Goal: Transaction & Acquisition: Book appointment/travel/reservation

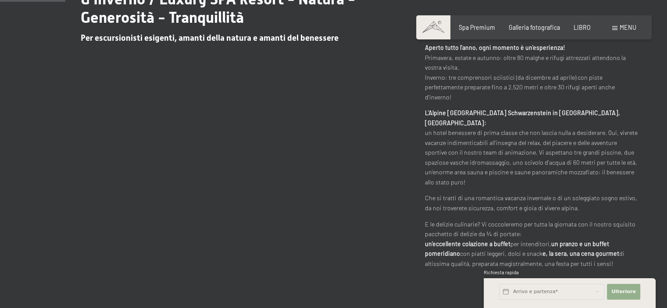
scroll to position [526, 0]
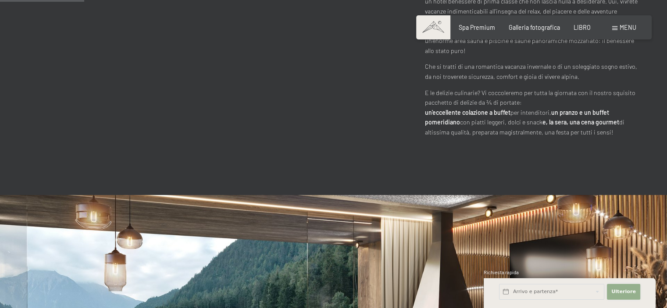
click at [617, 289] on font "Ulteriore" at bounding box center [623, 292] width 25 height 6
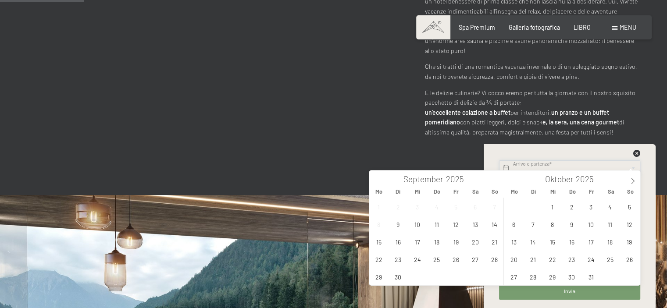
click at [633, 180] on icon at bounding box center [632, 181] width 3 height 6
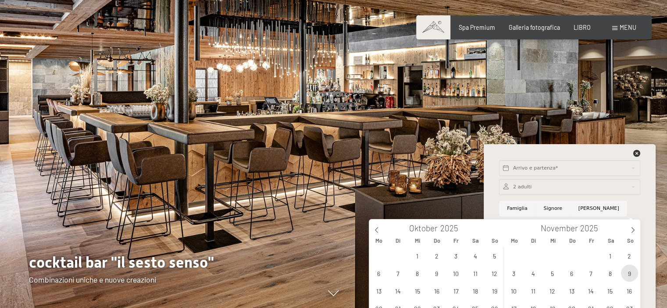
scroll to position [132, 0]
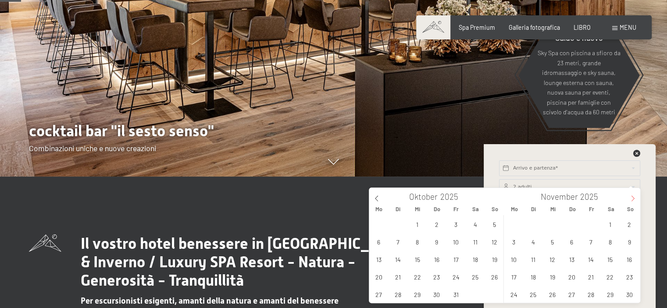
click at [630, 199] on icon at bounding box center [633, 199] width 6 height 6
type input "2026"
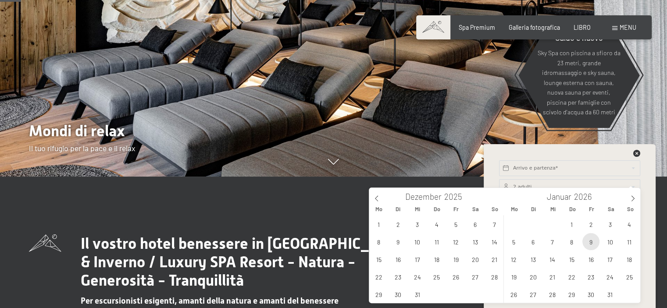
click at [591, 243] on span "9" at bounding box center [590, 241] width 17 height 17
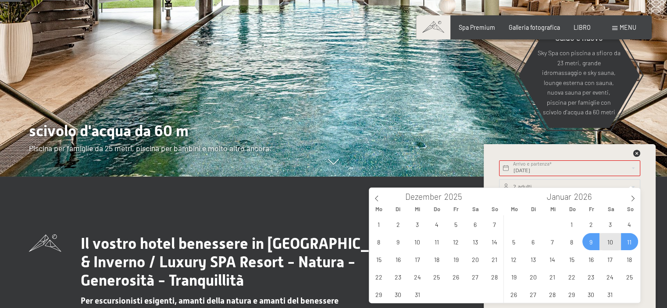
click at [631, 243] on span "11" at bounding box center [629, 241] width 17 height 17
type input "Fr. 09.01.2026 - So. 11.01.2026"
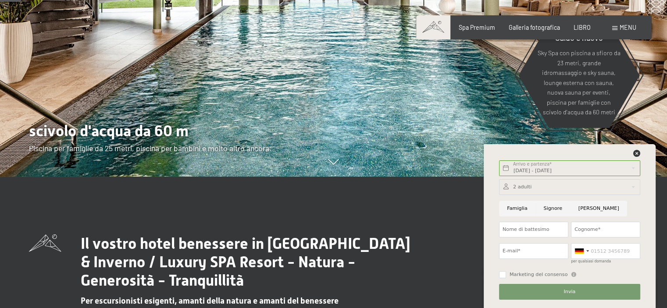
click at [521, 207] on input "Famiglia" at bounding box center [517, 209] width 36 height 16
radio input "true"
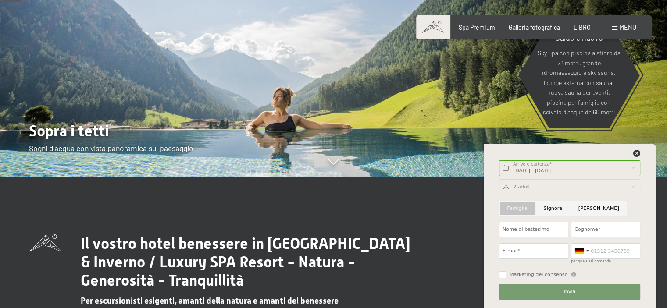
click at [633, 187] on div at bounding box center [569, 187] width 141 height 16
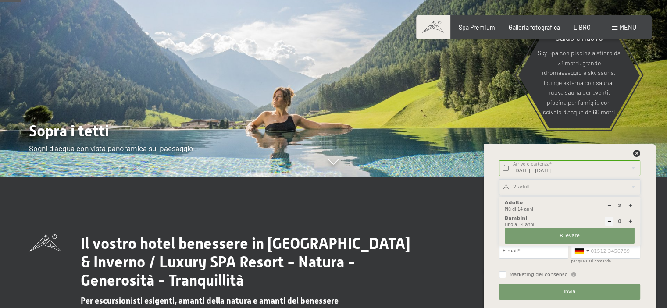
click at [631, 205] on icon at bounding box center [630, 205] width 5 height 5
type input "4"
click at [567, 235] on font "Rilevare" at bounding box center [569, 236] width 20 height 6
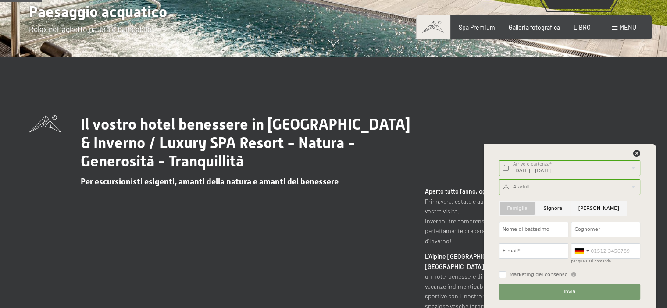
scroll to position [44, 0]
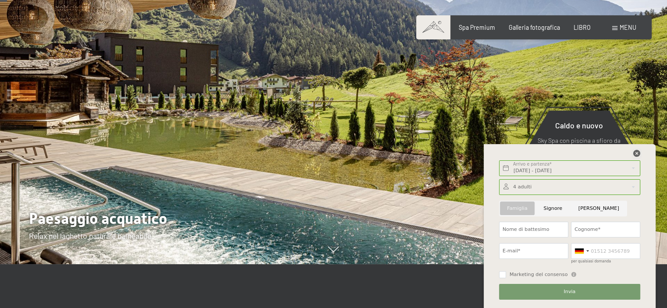
click at [638, 153] on icon at bounding box center [636, 153] width 7 height 7
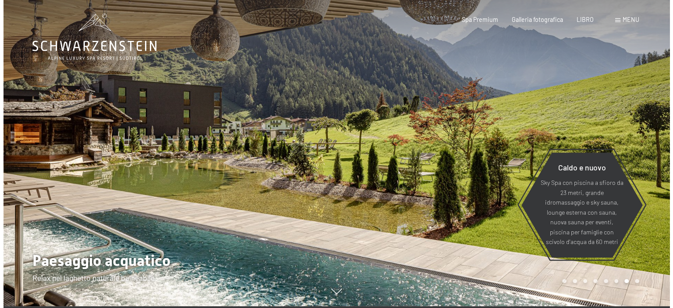
scroll to position [0, 0]
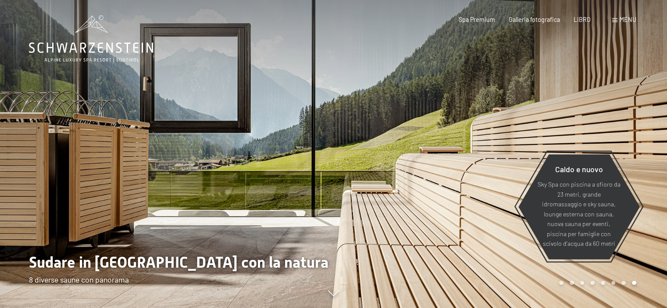
click at [625, 18] on font "menu" at bounding box center [627, 19] width 17 height 7
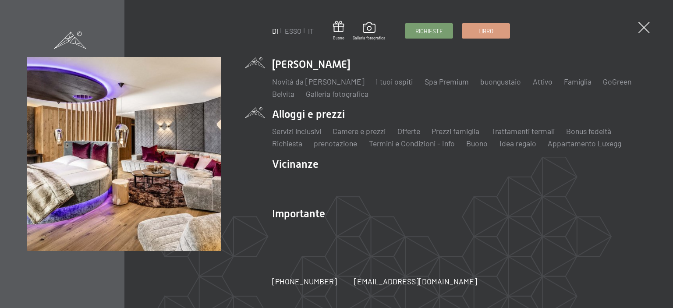
click at [309, 117] on li "Alloggi e prezzi Servizi inclusivi Camere e prezzi lista Offerte lista Prezzi f…" at bounding box center [459, 128] width 374 height 42
click at [310, 117] on li "Alloggi e prezzi Servizi inclusivi Camere e prezzi lista Offerte lista Prezzi f…" at bounding box center [459, 128] width 374 height 42
click at [452, 130] on font "Prezzi famiglia" at bounding box center [456, 131] width 48 height 10
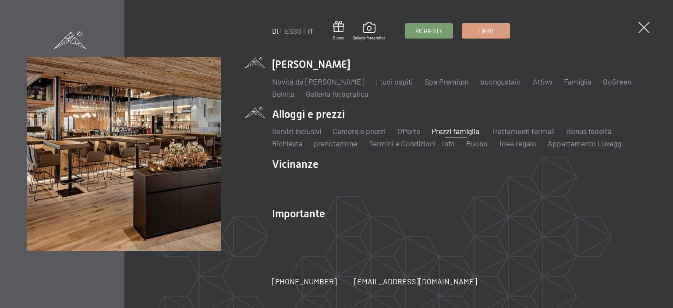
click at [310, 31] on font "IT" at bounding box center [311, 31] width 6 height 8
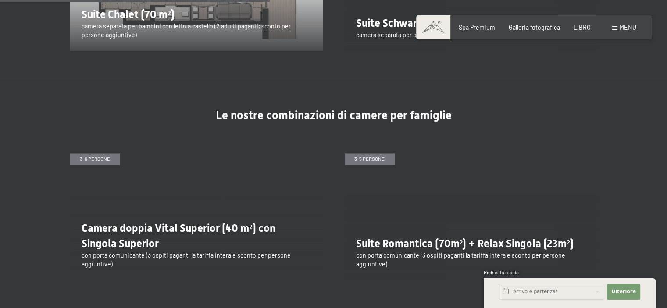
scroll to position [1271, 0]
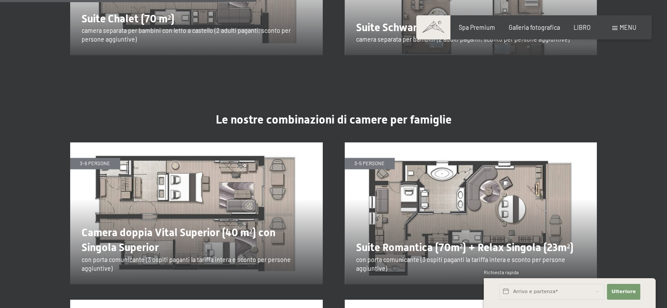
click at [457, 183] on img at bounding box center [471, 213] width 253 height 142
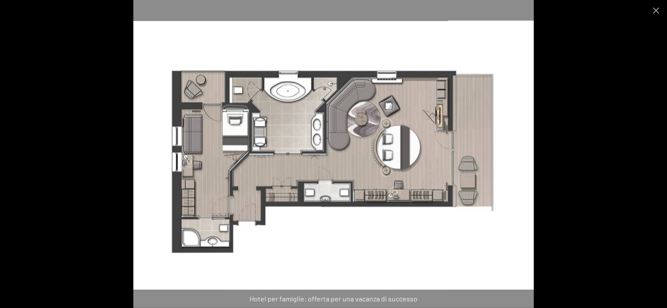
scroll to position [1228, 0]
click at [403, 148] on img at bounding box center [333, 154] width 401 height 308
click at [657, 7] on button "Chiudi galleria" at bounding box center [656, 10] width 22 height 21
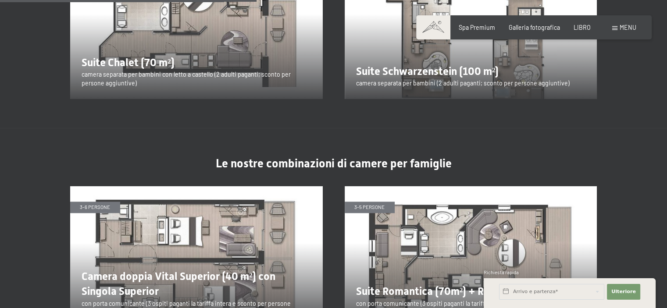
scroll to position [1271, 0]
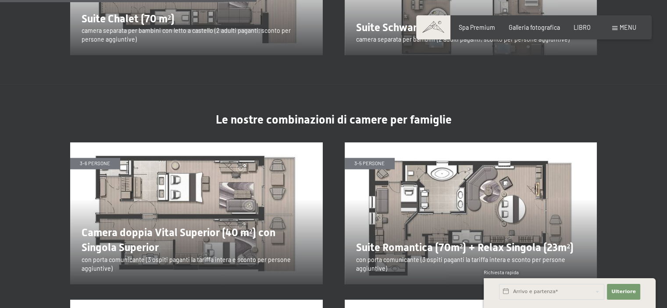
click at [430, 229] on img at bounding box center [471, 213] width 253 height 142
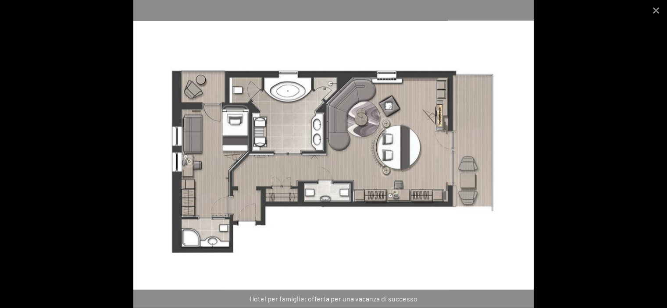
scroll to position [1447, 0]
click at [391, 299] on font "Hotel per famiglie: offerta per una vacanza di successo" at bounding box center [333, 299] width 168 height 8
click at [657, 10] on button "Chiudi galleria" at bounding box center [656, 10] width 22 height 21
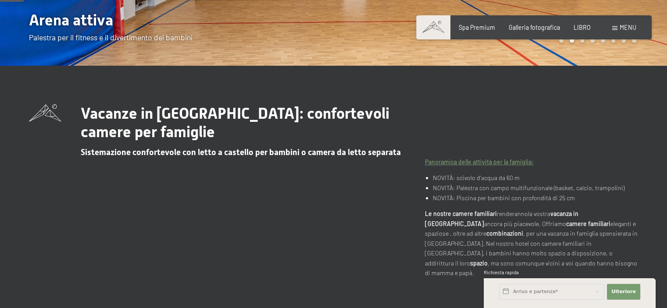
scroll to position [0, 0]
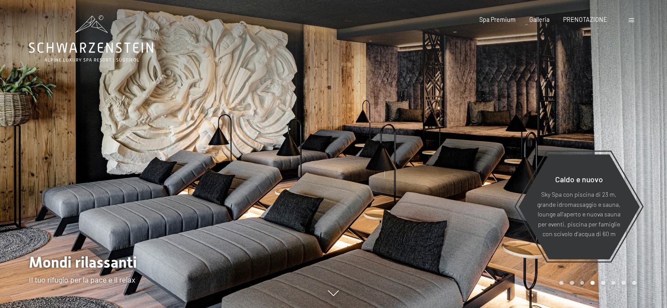
click at [631, 19] on span at bounding box center [631, 20] width 5 height 4
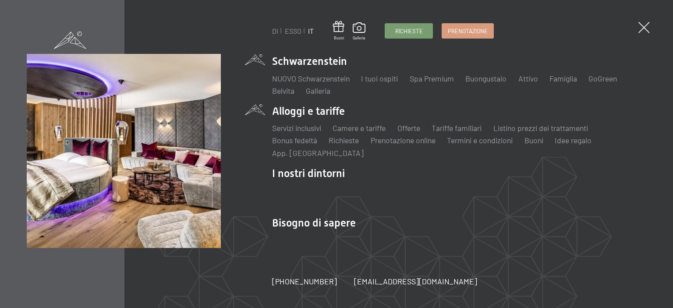
click at [304, 110] on li "Alloggi e tariffe Servizi inclusivi Camere e tariffe Lista Offerte Lista Tariff…" at bounding box center [459, 131] width 374 height 54
click at [308, 111] on li "Alloggi e tariffe Servizi inclusivi Camere e tariffe Lista Offerte Lista Tariff…" at bounding box center [459, 131] width 374 height 54
click at [319, 114] on li "Alloggi e tariffe Servizi inclusivi Camere e tariffe Lista Offerte Lista Tariff…" at bounding box center [459, 131] width 374 height 54
click at [363, 129] on font "Camere e tariffe" at bounding box center [359, 128] width 53 height 10
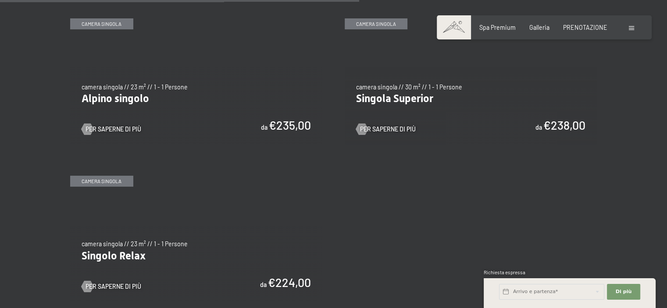
scroll to position [1140, 0]
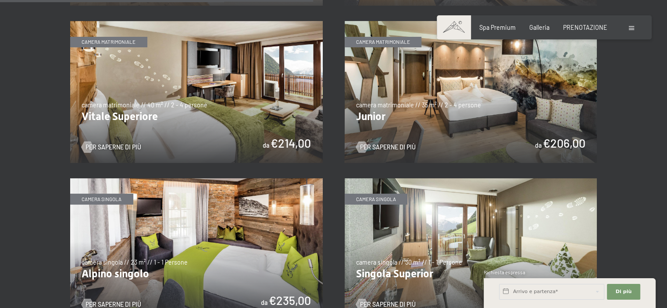
click at [458, 89] on img at bounding box center [471, 92] width 253 height 142
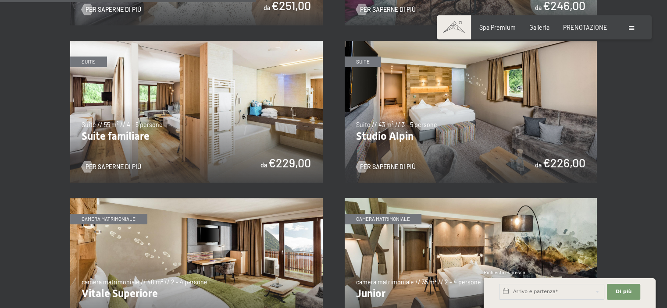
scroll to position [921, 0]
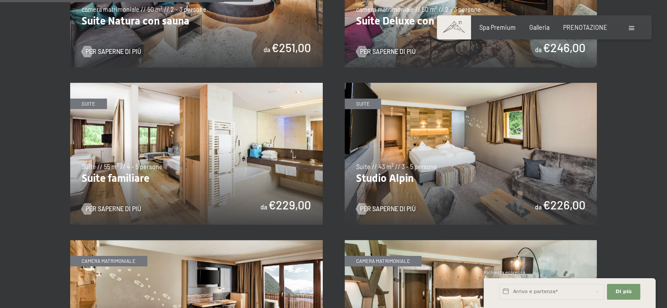
click at [384, 161] on img at bounding box center [471, 154] width 253 height 142
click at [212, 155] on img at bounding box center [196, 154] width 253 height 142
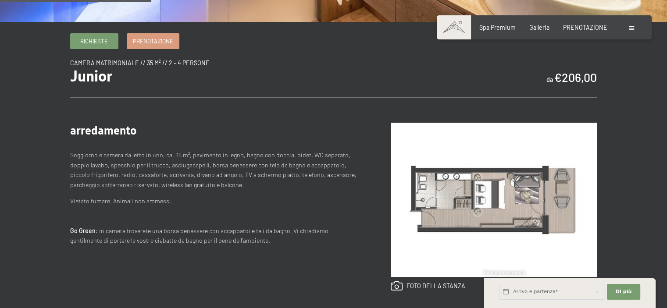
scroll to position [132, 0]
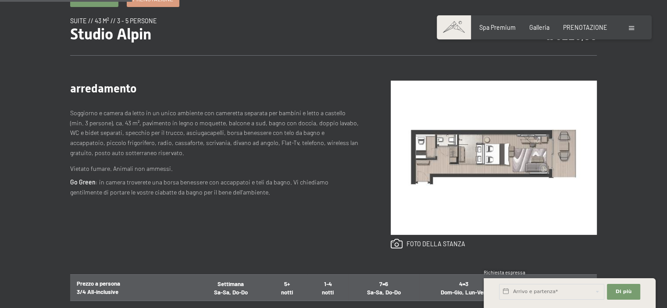
scroll to position [307, 0]
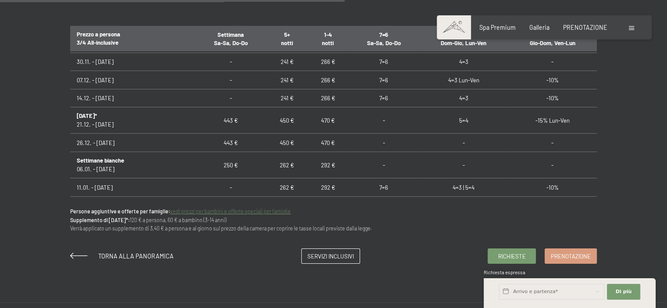
scroll to position [175, 0]
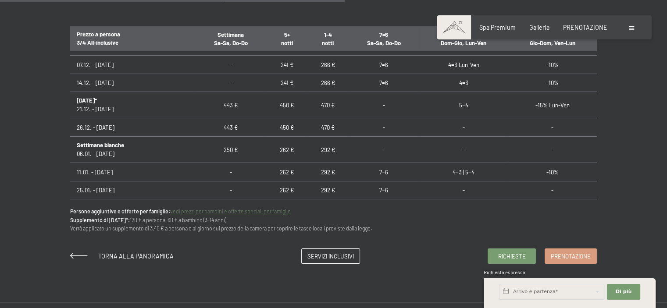
click at [538, 173] on td "-10%" at bounding box center [552, 172] width 89 height 18
